Goal: Task Accomplishment & Management: Manage account settings

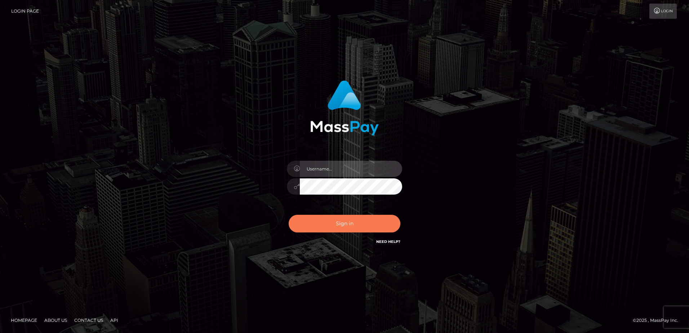
type input "Dan"
click at [344, 227] on button "Sign in" at bounding box center [345, 224] width 112 height 18
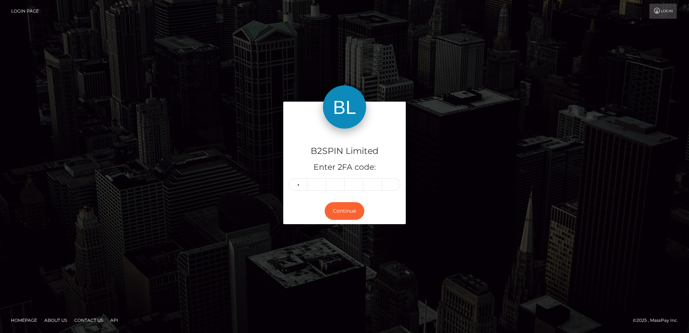
type input "2"
type input "4"
type input "5"
type input "0"
type input "9"
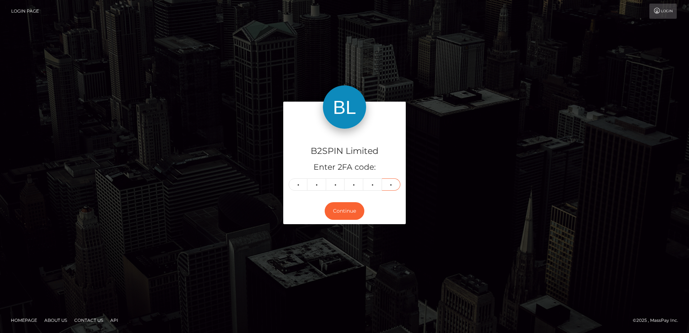
type input "6"
click at [216, 229] on div "B2SPIN Limited Enter 2FA code: 2 4 5 0 9 6 245096 Continue" at bounding box center [344, 166] width 411 height 129
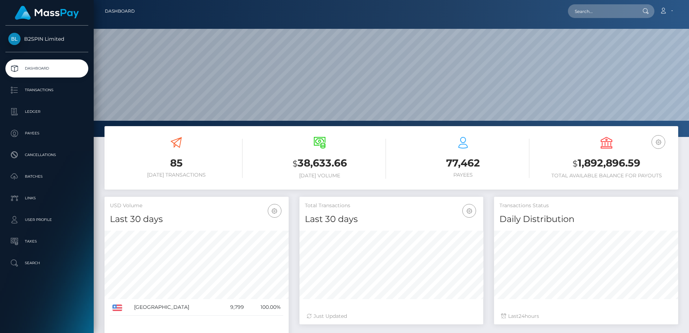
scroll to position [128, 184]
click at [620, 156] on h3 "$ 1,892,896.59" at bounding box center [606, 163] width 133 height 15
copy h3 "1,892,896.59"
